Goal: Task Accomplishment & Management: Use online tool/utility

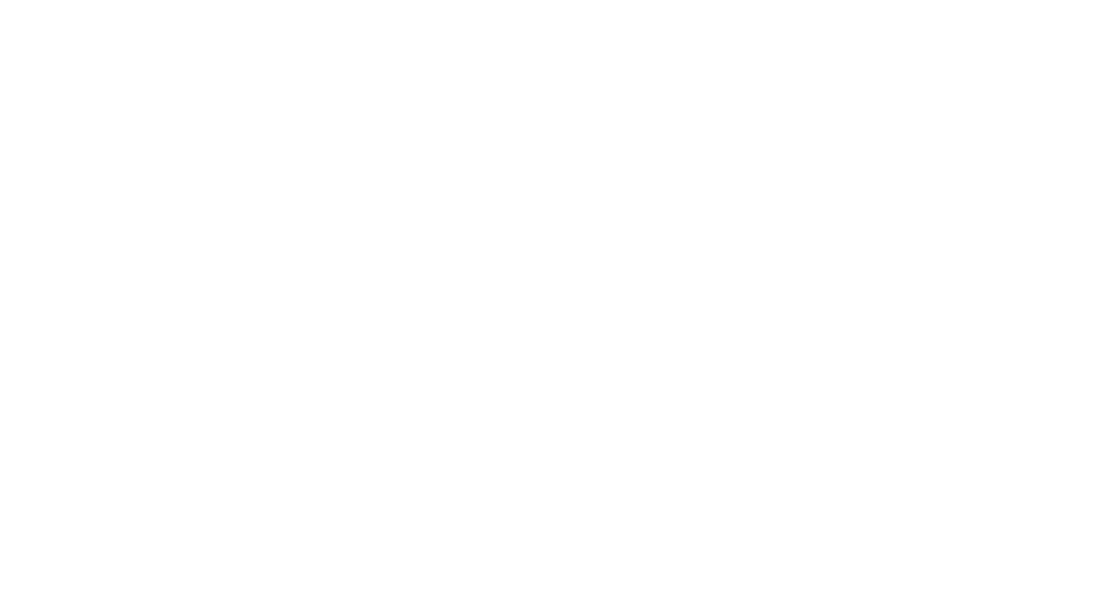
scroll to position [3252, 0]
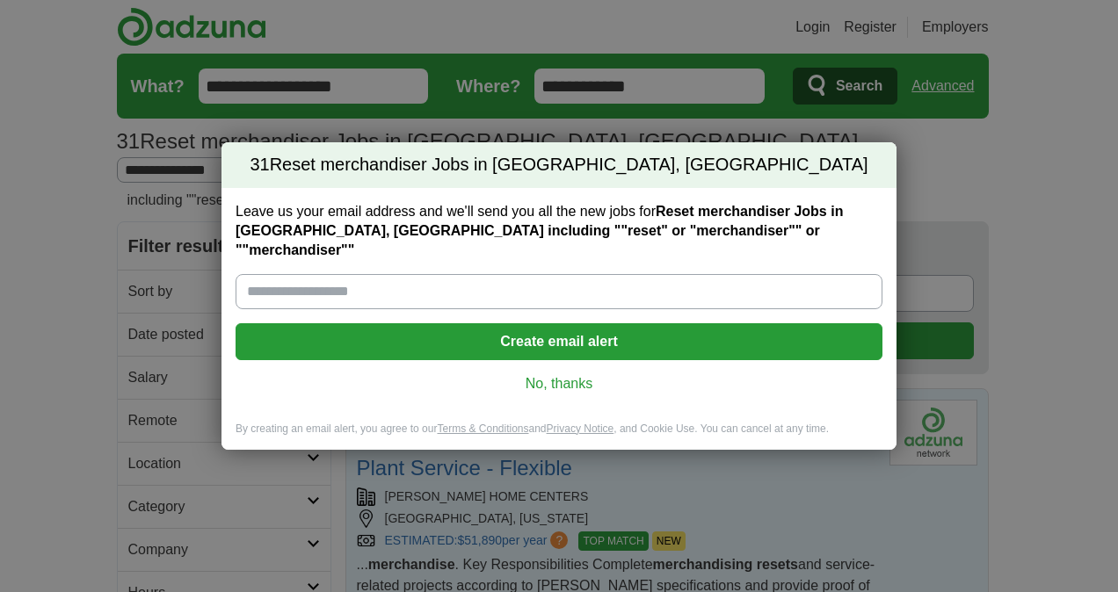
click at [247, 274] on input "Leave us your email address and we'll send you all the new jobs for Reset merch…" at bounding box center [559, 291] width 647 height 35
type input "**********"
click at [608, 327] on button "Create email alert" at bounding box center [559, 341] width 647 height 37
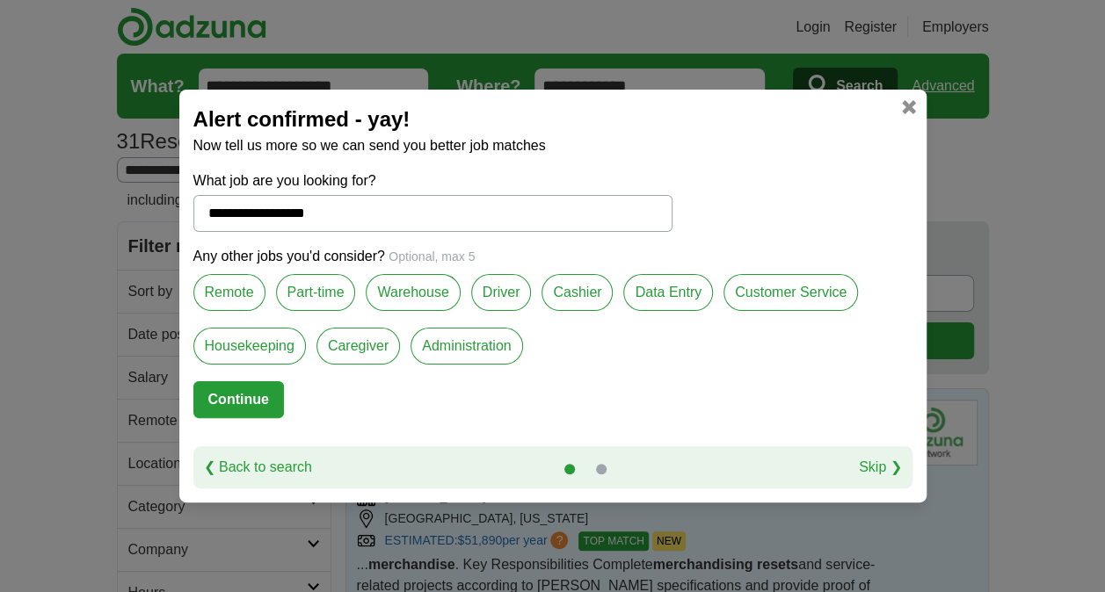
click at [499, 291] on label "Driver" at bounding box center [501, 292] width 61 height 37
click at [311, 294] on label "Part-time" at bounding box center [316, 292] width 80 height 37
click at [808, 290] on label "Customer Service" at bounding box center [790, 292] width 134 height 37
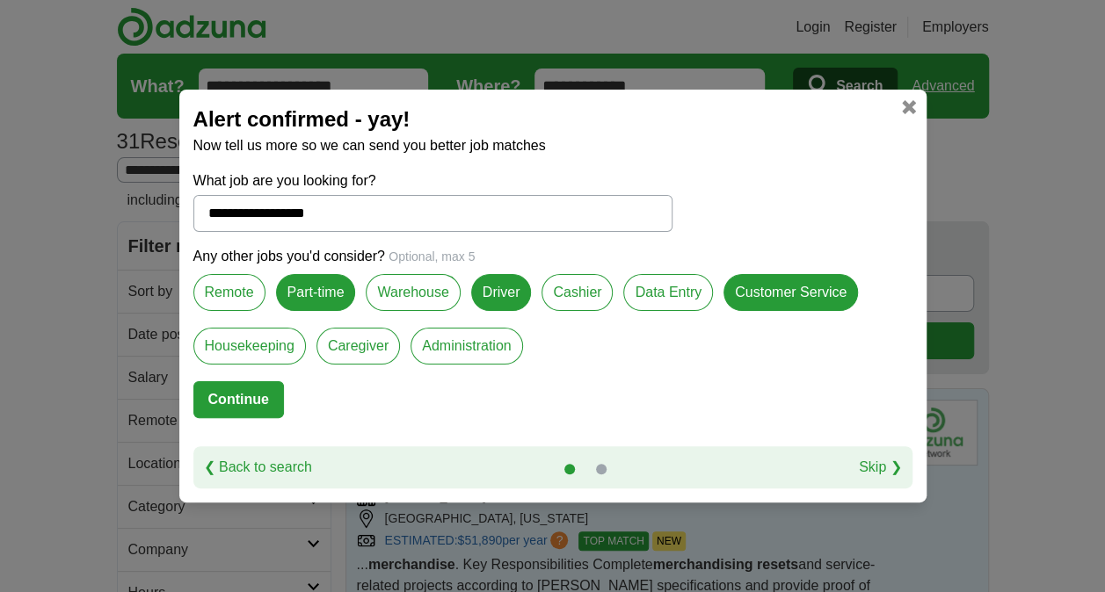
click at [572, 291] on label "Cashier" at bounding box center [576, 292] width 71 height 37
click at [906, 105] on link at bounding box center [909, 107] width 14 height 14
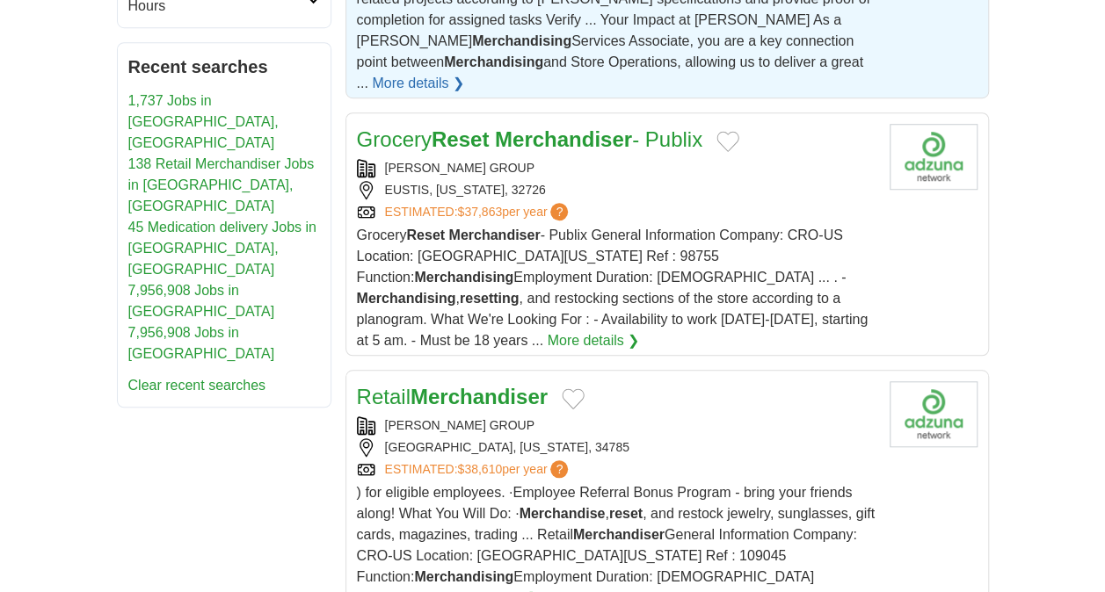
scroll to position [615, 0]
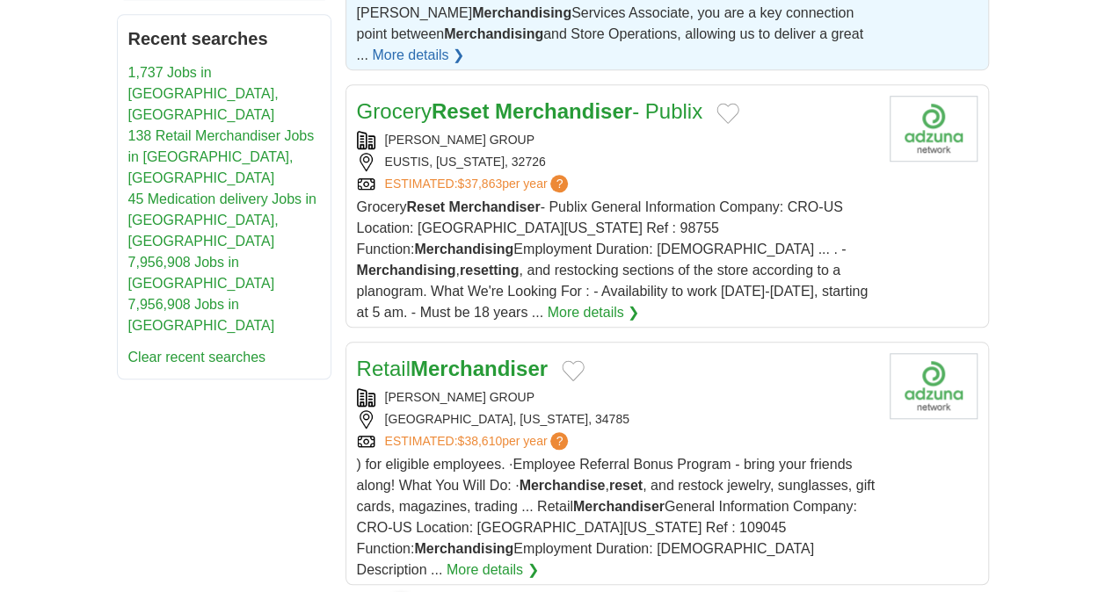
click at [547, 302] on link "More details ❯" at bounding box center [593, 312] width 92 height 21
